Goal: Transaction & Acquisition: Book appointment/travel/reservation

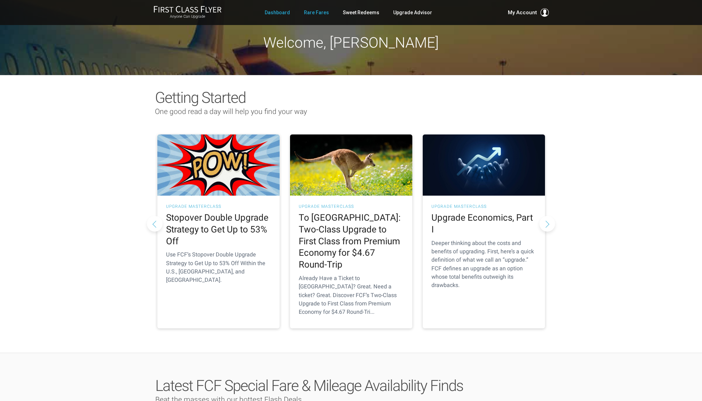
click at [319, 14] on link "Rare Fares" at bounding box center [316, 12] width 25 height 13
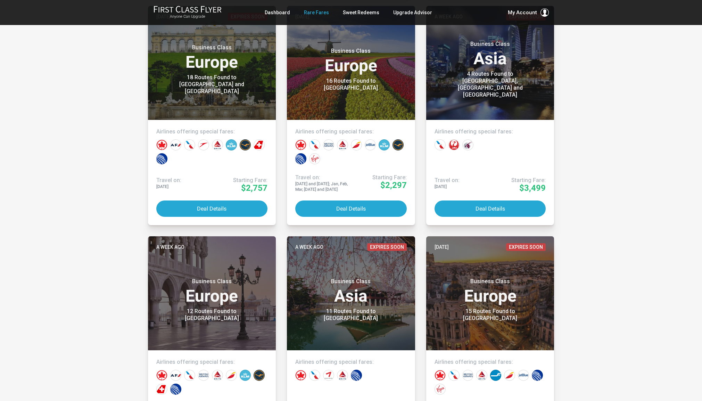
scroll to position [404, 0]
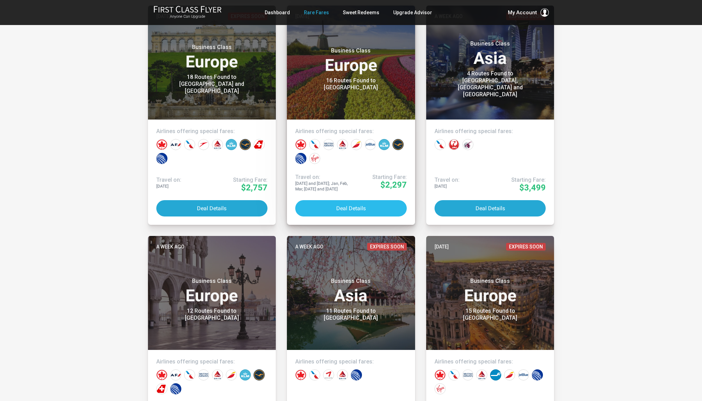
click at [349, 208] on button "Deal Details" at bounding box center [351, 208] width 112 height 16
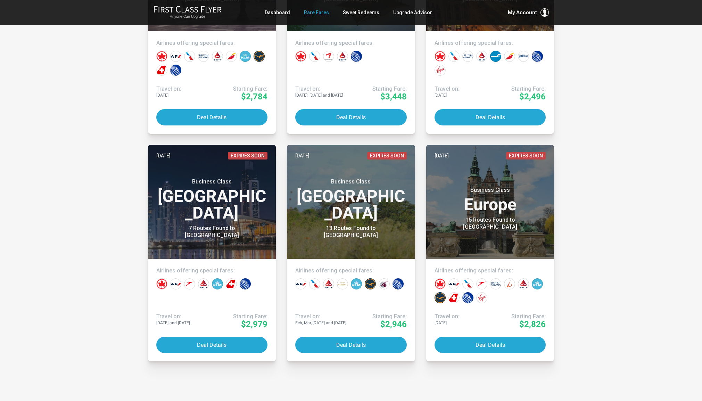
scroll to position [724, 0]
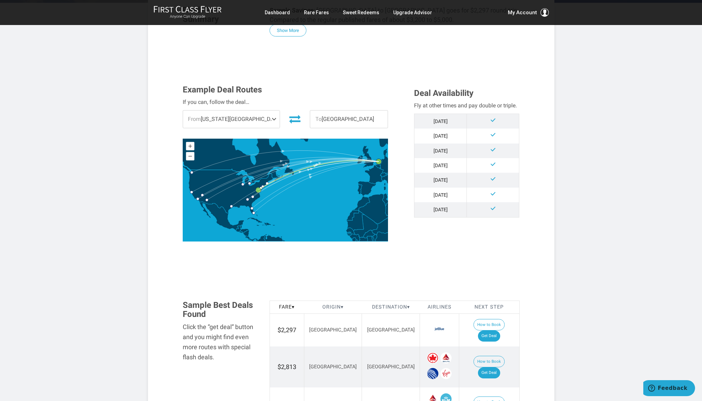
scroll to position [145, 0]
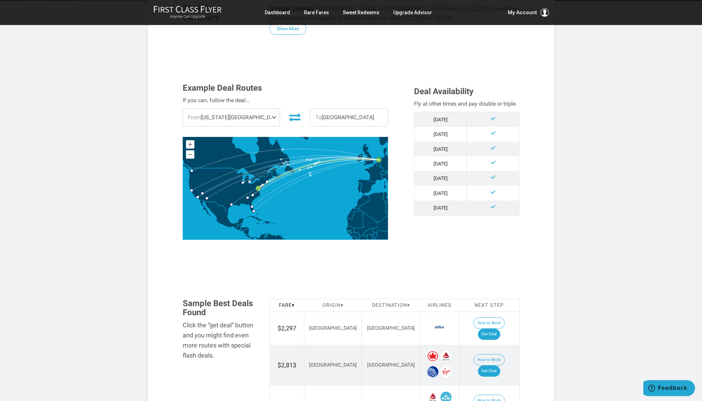
click at [254, 116] on span "From [US_STATE][GEOGRAPHIC_DATA]" at bounding box center [231, 117] width 97 height 17
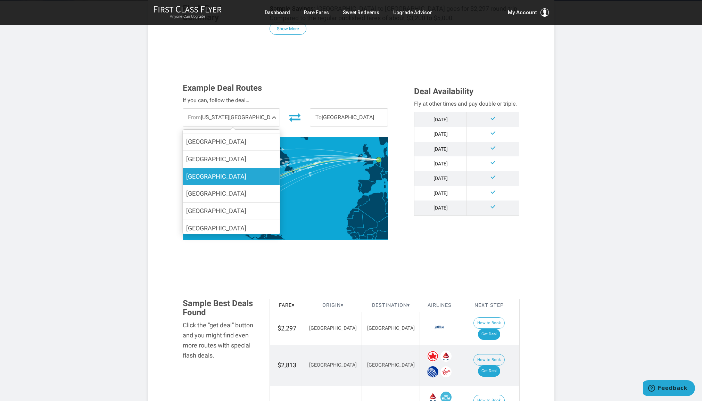
scroll to position [61, 0]
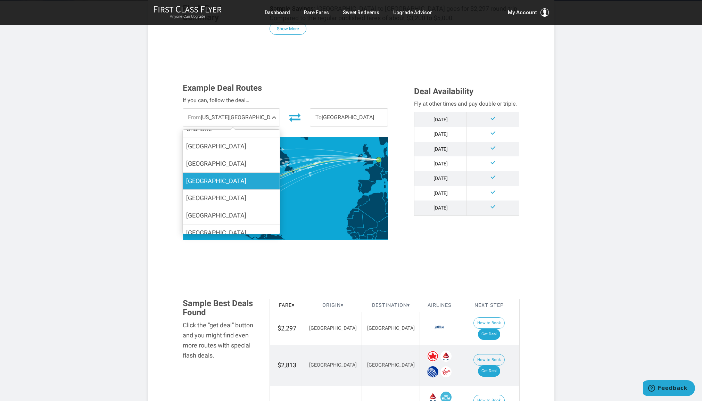
click at [220, 182] on span "[GEOGRAPHIC_DATA]" at bounding box center [216, 180] width 60 height 7
click at [0, 0] on input "[GEOGRAPHIC_DATA]" at bounding box center [0, 0] width 0 height 0
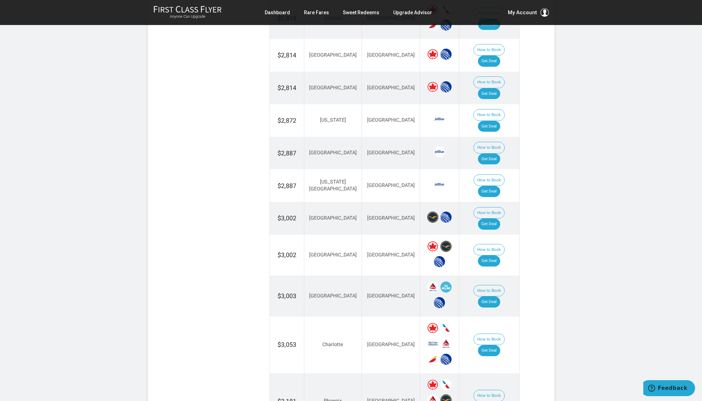
scroll to position [667, 0]
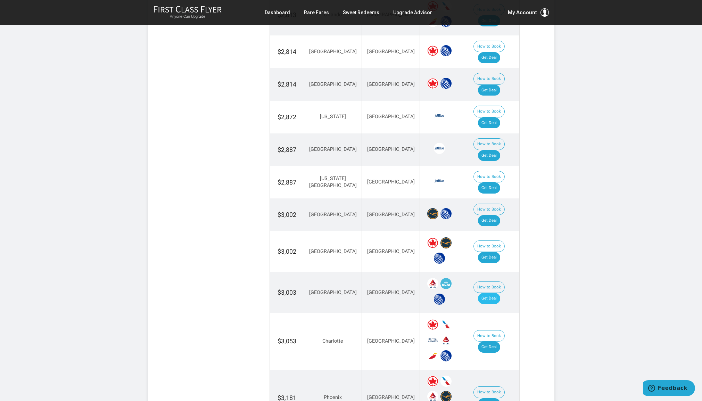
click at [497, 293] on link "Get Deal" at bounding box center [489, 298] width 22 height 11
